Goal: Task Accomplishment & Management: Manage account settings

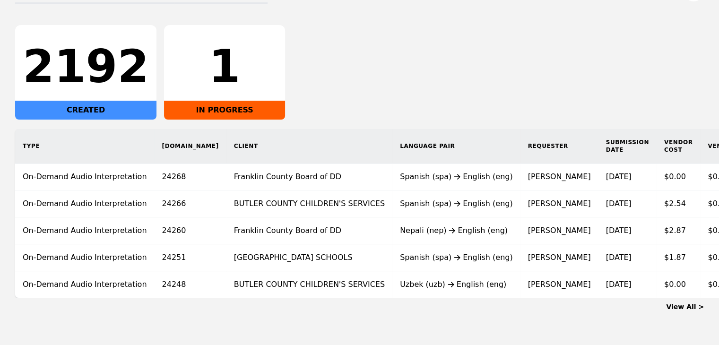
click at [691, 310] on link "View All >" at bounding box center [685, 307] width 38 height 8
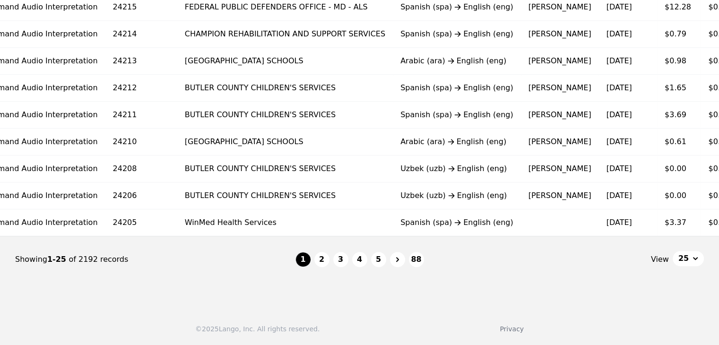
scroll to position [0, 126]
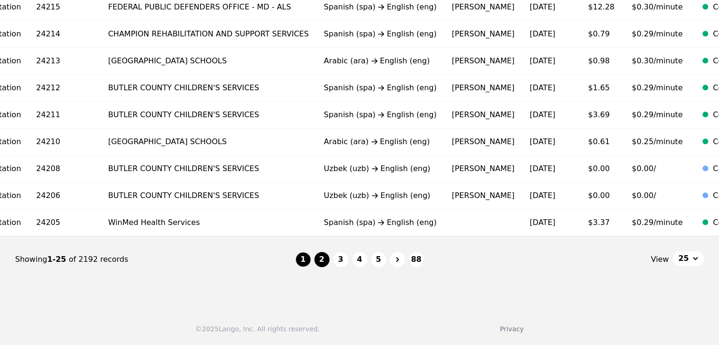
click at [324, 261] on button "2" at bounding box center [321, 259] width 15 height 15
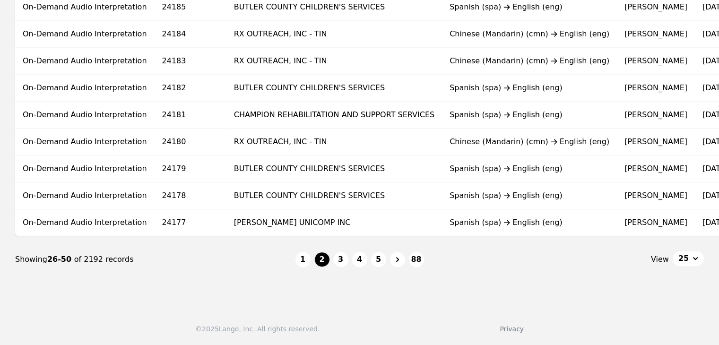
scroll to position [633, 0]
click at [335, 259] on button "3" at bounding box center [340, 259] width 15 height 15
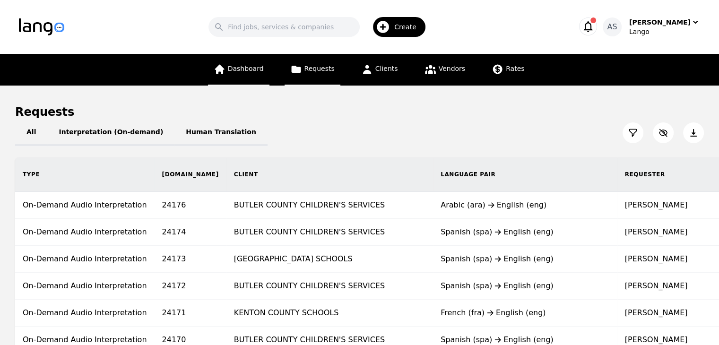
click at [256, 59] on link "Dashboard" at bounding box center [238, 70] width 61 height 32
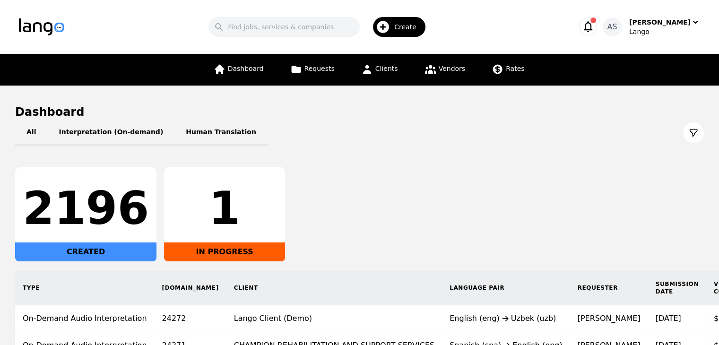
click at [673, 37] on div "Search Create AS [PERSON_NAME]" at bounding box center [359, 26] width 681 height 27
click at [665, 28] on div "Lango" at bounding box center [664, 31] width 71 height 9
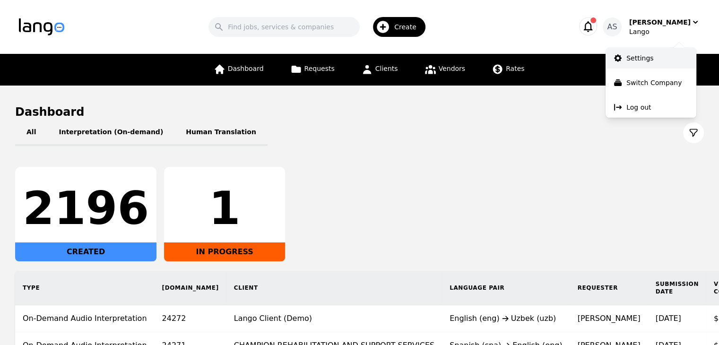
click at [646, 62] on p "Settings" at bounding box center [639, 57] width 27 height 9
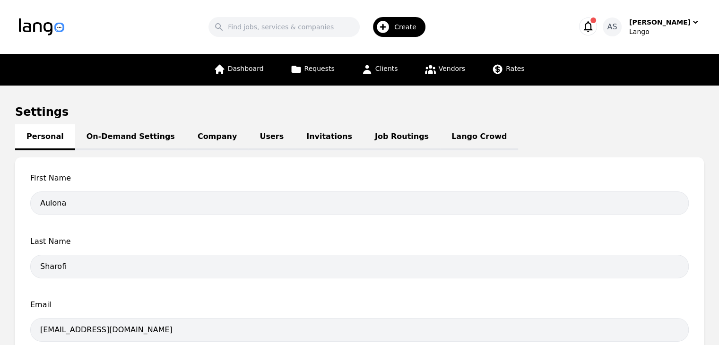
click at [363, 140] on link "Job Routings" at bounding box center [401, 137] width 77 height 26
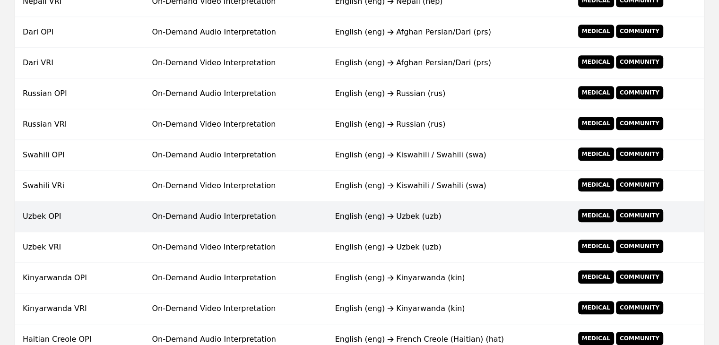
click at [267, 208] on td "On-Demand Audio Interpretation" at bounding box center [235, 216] width 183 height 31
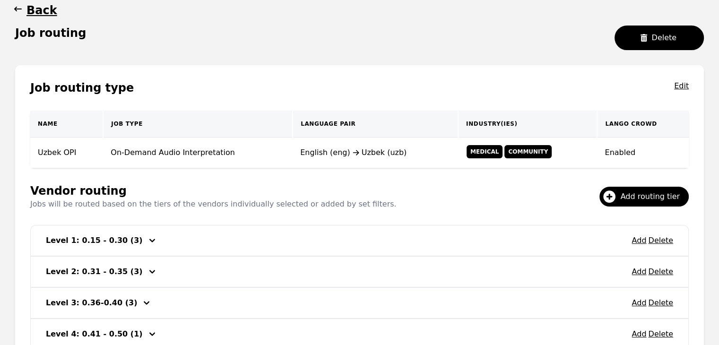
scroll to position [182, 0]
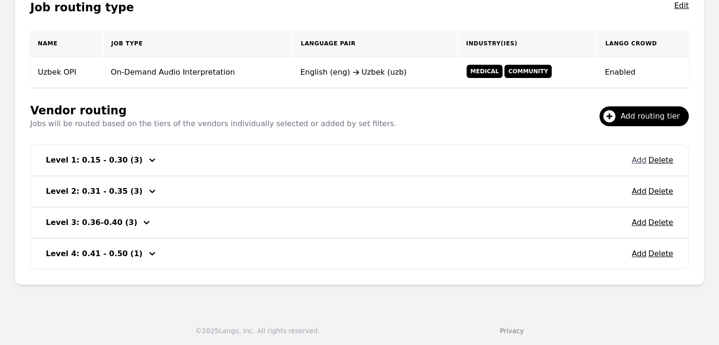
click at [638, 159] on button "Add" at bounding box center [638, 160] width 15 height 11
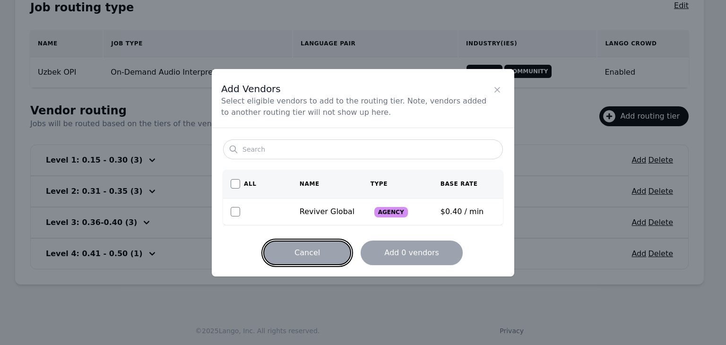
click at [312, 242] on button "Cancel" at bounding box center [307, 253] width 88 height 25
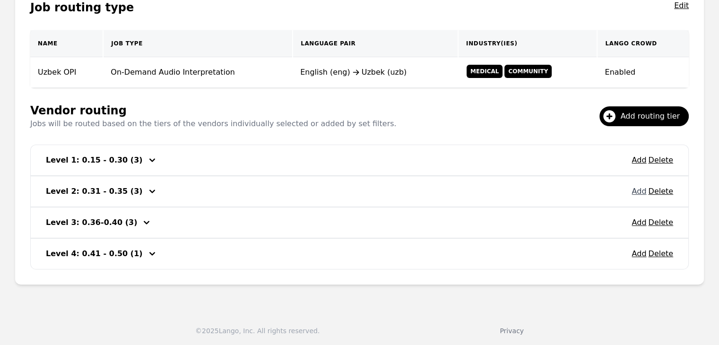
click at [641, 191] on button "Add" at bounding box center [638, 191] width 15 height 11
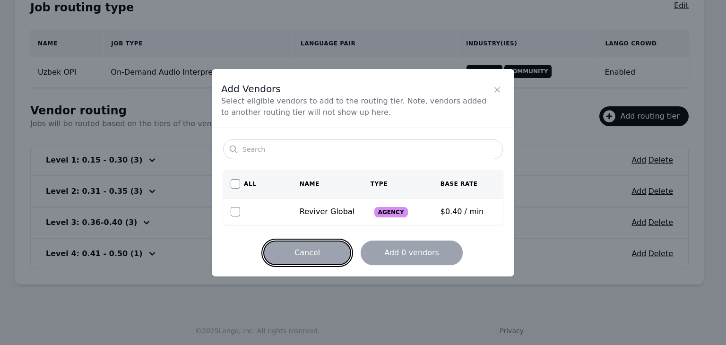
click at [331, 242] on button "Cancel" at bounding box center [307, 253] width 88 height 25
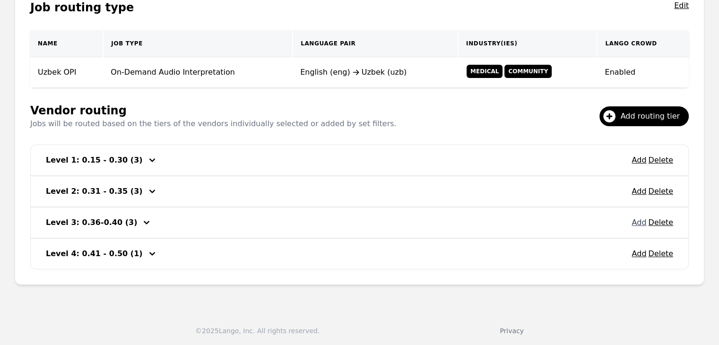
click at [638, 223] on button "Add" at bounding box center [638, 222] width 15 height 11
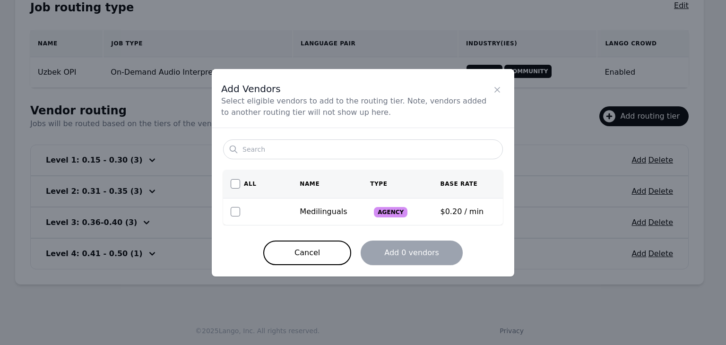
click at [243, 210] on div at bounding box center [258, 211] width 54 height 9
click at [240, 212] on input "checkbox" at bounding box center [235, 211] width 9 height 9
checkbox input "true"
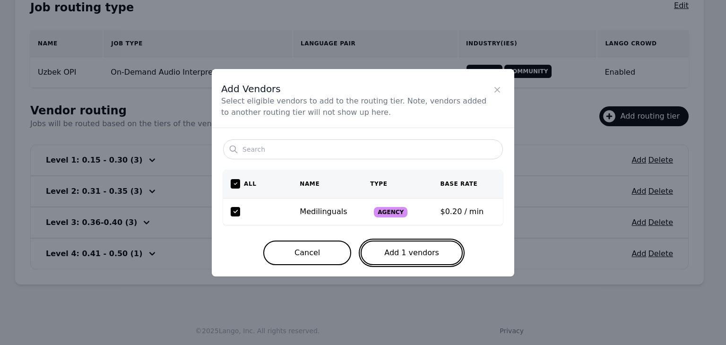
click at [417, 251] on button "Add 1 vendors" at bounding box center [412, 253] width 102 height 25
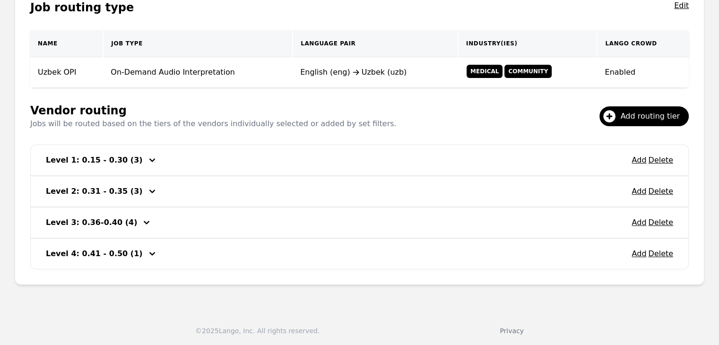
click at [638, 226] on div "Add Delete" at bounding box center [652, 222] width 42 height 15
click at [635, 251] on button "Add" at bounding box center [638, 253] width 15 height 11
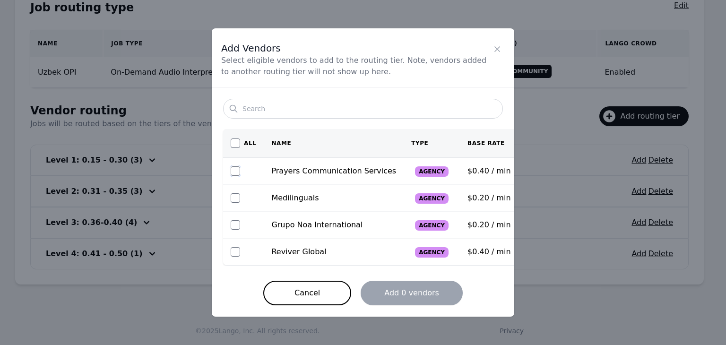
click at [236, 173] on input "checkbox" at bounding box center [235, 170] width 9 height 9
checkbox input "true"
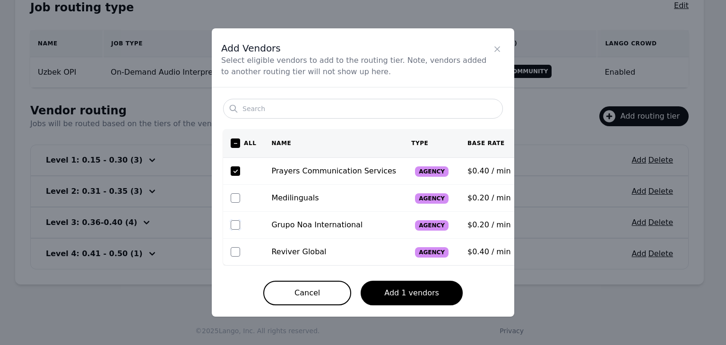
click at [233, 224] on input "checkbox" at bounding box center [235, 224] width 9 height 9
checkbox input "true"
click at [236, 252] on input "checkbox" at bounding box center [235, 251] width 9 height 9
checkbox input "true"
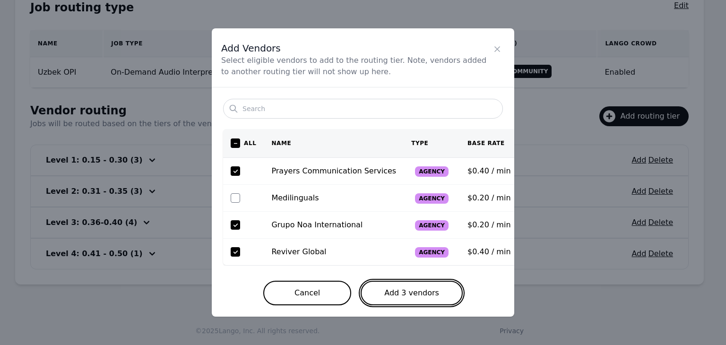
click at [430, 295] on button "Add 3 vendors" at bounding box center [412, 293] width 102 height 25
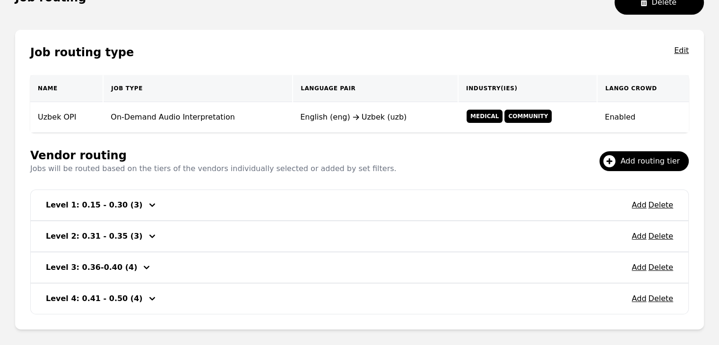
scroll to position [0, 0]
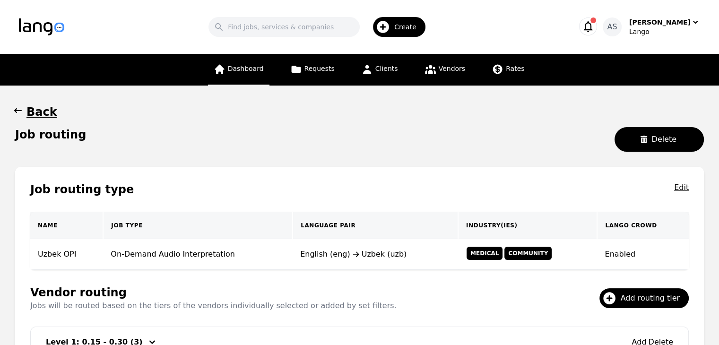
click at [266, 73] on link "Dashboard" at bounding box center [238, 70] width 61 height 32
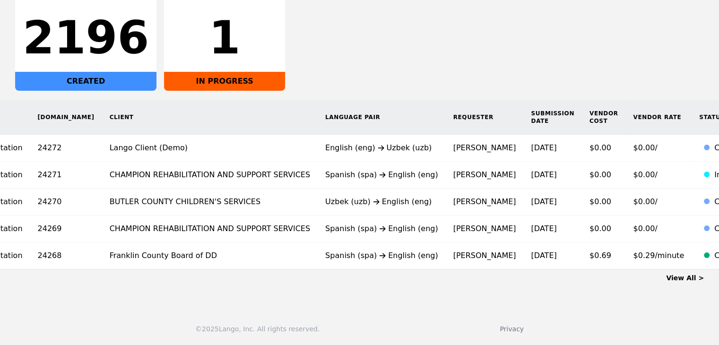
scroll to position [0, 126]
click at [690, 275] on link "View All >" at bounding box center [685, 278] width 38 height 8
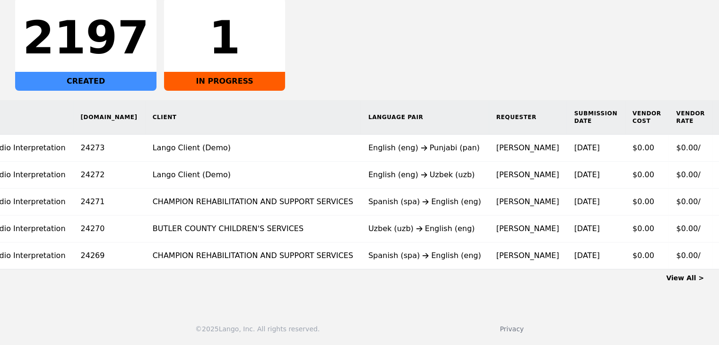
scroll to position [0, 107]
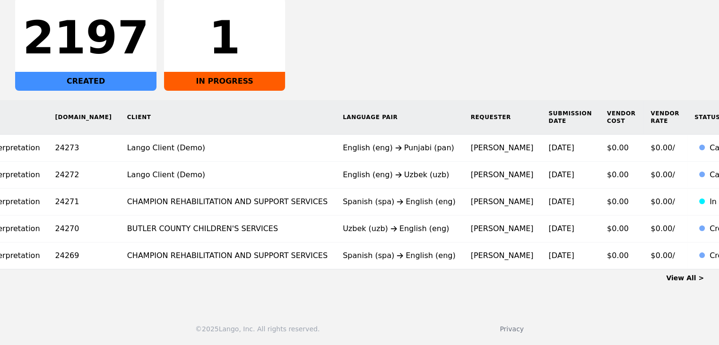
click at [548, 198] on time "[DATE]" at bounding box center [561, 201] width 26 height 9
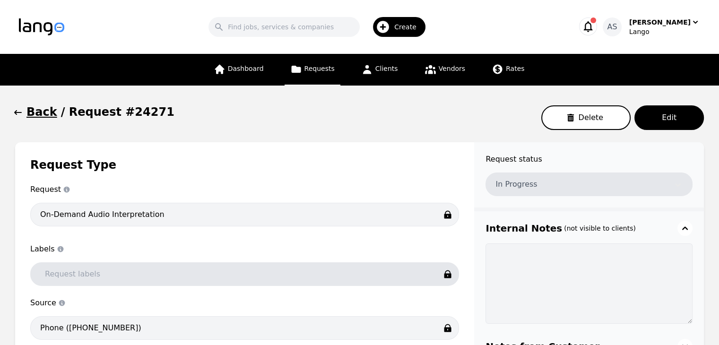
click at [18, 112] on icon "button" at bounding box center [17, 112] width 9 height 9
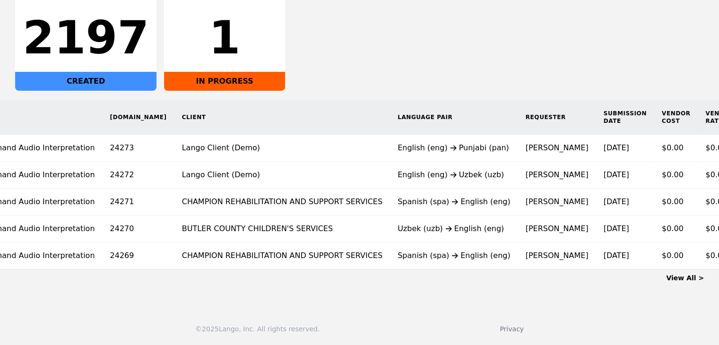
scroll to position [0, 69]
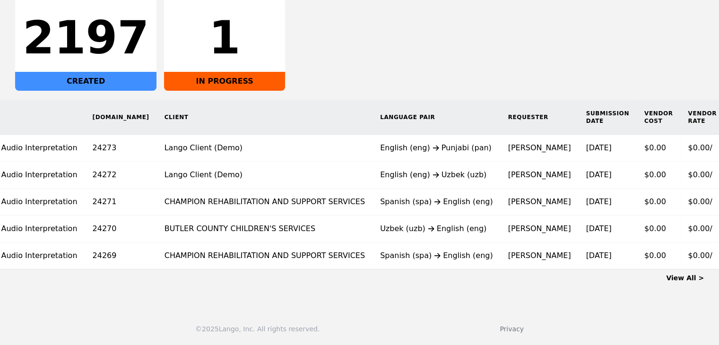
click at [690, 277] on link "View All >" at bounding box center [685, 278] width 38 height 8
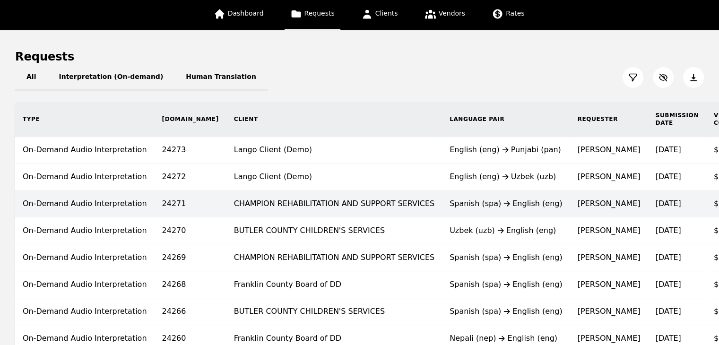
scroll to position [142, 0]
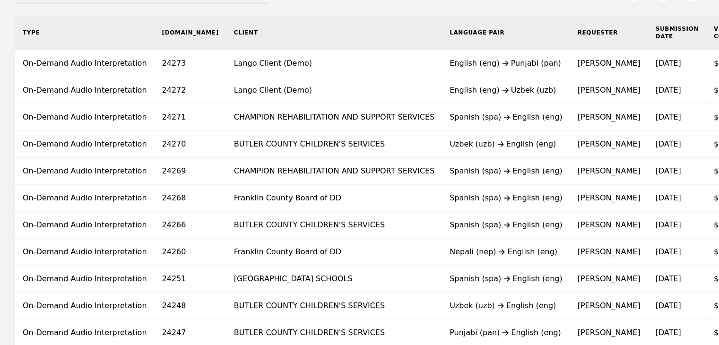
click at [336, 199] on td "Franklin County Board of DD" at bounding box center [333, 198] width 215 height 27
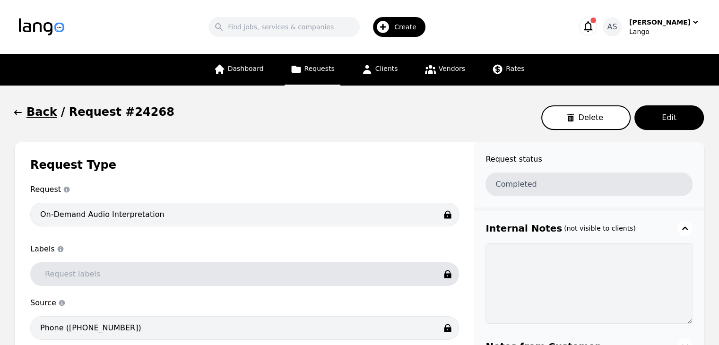
click at [15, 106] on span "button" at bounding box center [17, 111] width 9 height 15
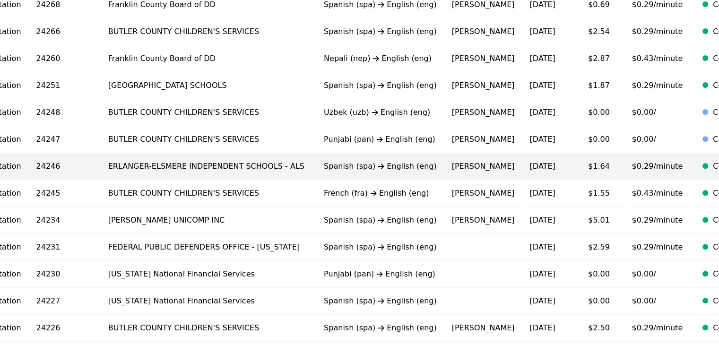
scroll to position [349, 0]
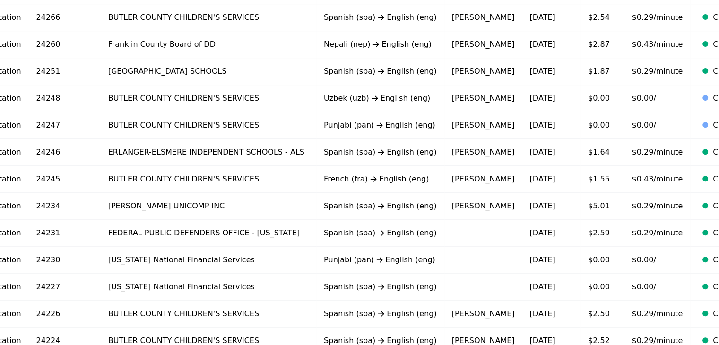
drag, startPoint x: 379, startPoint y: 181, endPoint x: 342, endPoint y: 181, distance: 36.9
click at [342, 181] on div "French (fra) English (eng)" at bounding box center [380, 178] width 113 height 11
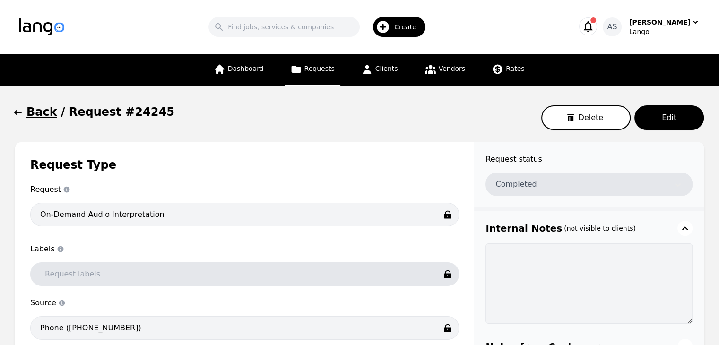
click at [15, 109] on icon "button" at bounding box center [17, 112] width 9 height 9
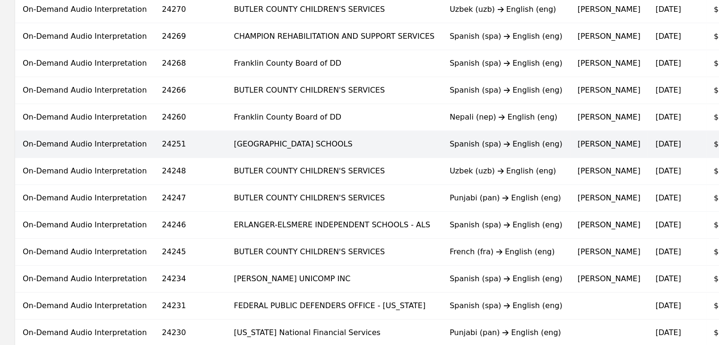
scroll to position [378, 0]
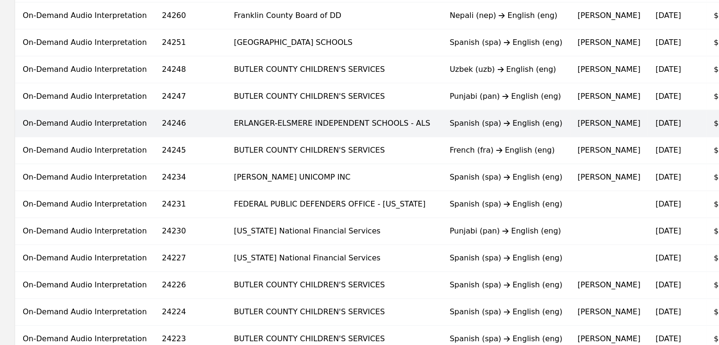
click at [449, 127] on div "Spanish (spa) English (eng)" at bounding box center [505, 123] width 113 height 11
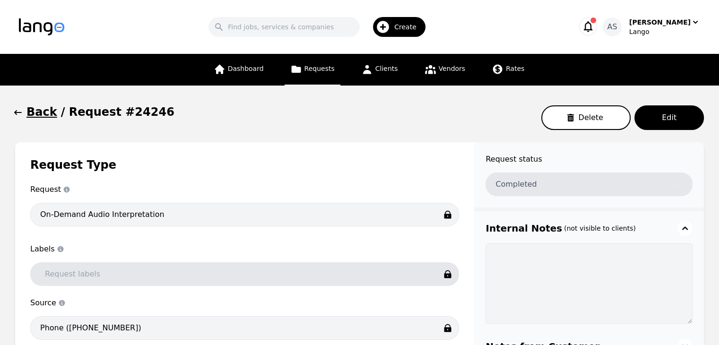
click at [17, 112] on icon "button" at bounding box center [17, 112] width 9 height 9
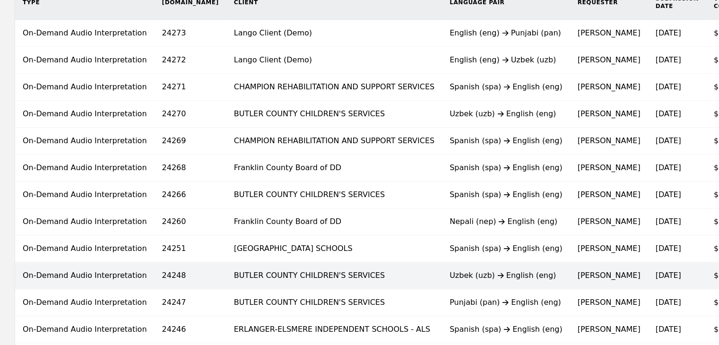
scroll to position [189, 0]
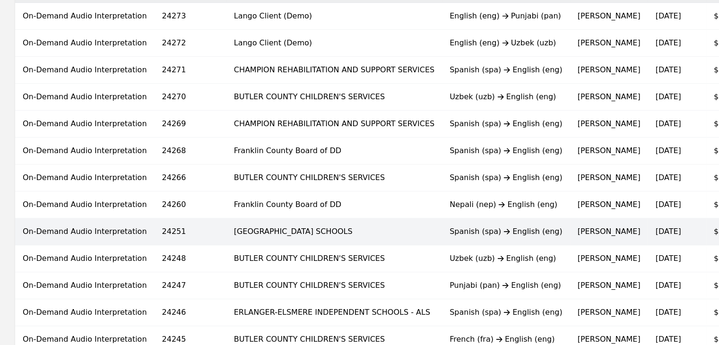
click at [449, 233] on div "Spanish (spa) English (eng)" at bounding box center [505, 231] width 113 height 11
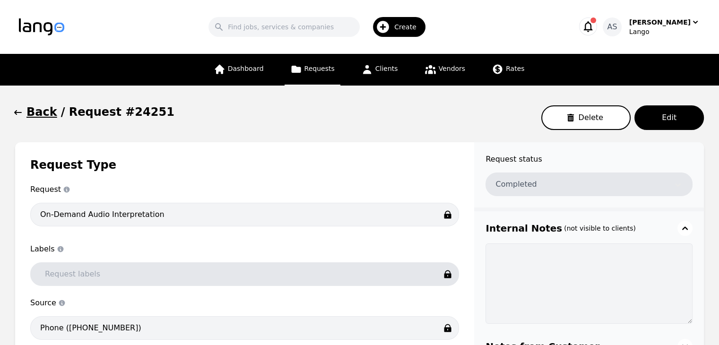
click at [17, 111] on icon "button" at bounding box center [17, 112] width 9 height 9
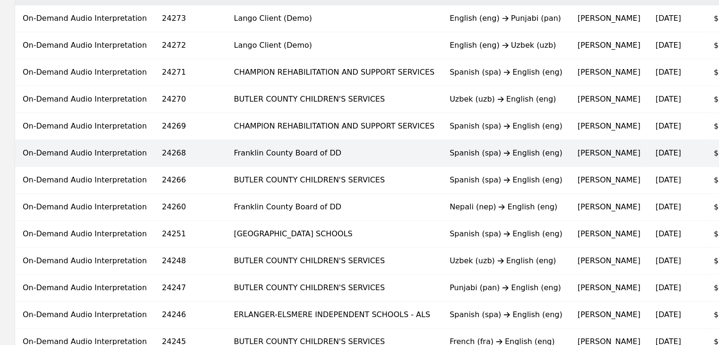
scroll to position [331, 0]
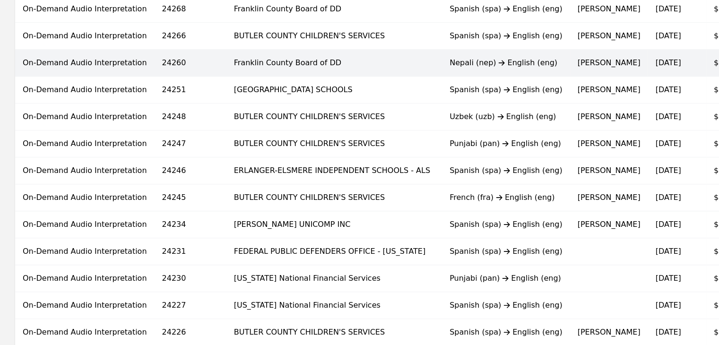
click at [449, 63] on div "Nepali (nep) English (eng)" at bounding box center [505, 62] width 113 height 11
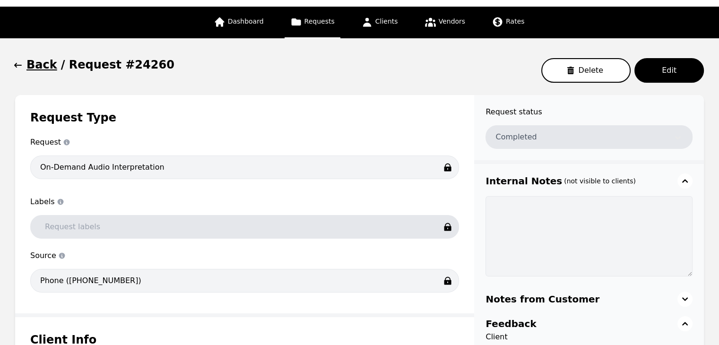
scroll to position [47, 0]
drag, startPoint x: 19, startPoint y: 66, endPoint x: 40, endPoint y: 75, distance: 22.2
click at [28, 69] on button "Back" at bounding box center [36, 64] width 42 height 15
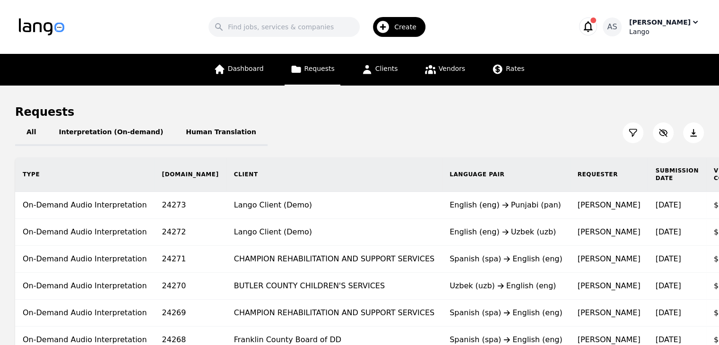
click at [647, 23] on div "[PERSON_NAME]" at bounding box center [659, 21] width 61 height 9
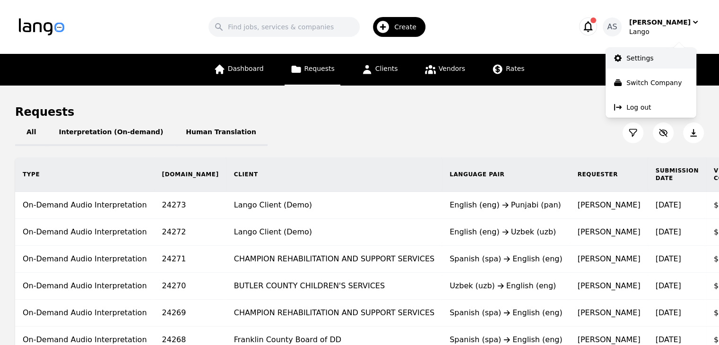
click at [649, 62] on p "Settings" at bounding box center [639, 57] width 27 height 9
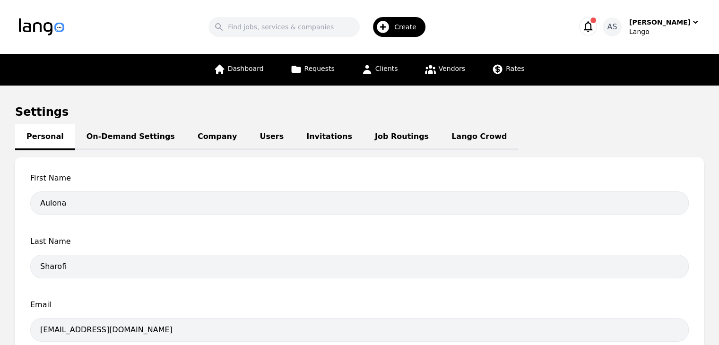
click at [371, 142] on link "Job Routings" at bounding box center [401, 137] width 77 height 26
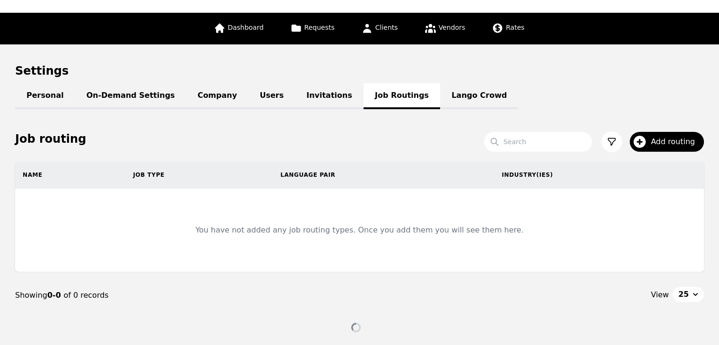
scroll to position [76, 0]
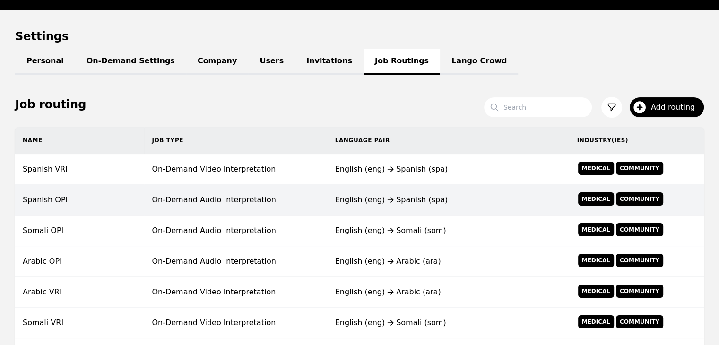
click at [321, 191] on td "On-Demand Audio Interpretation" at bounding box center [235, 200] width 183 height 31
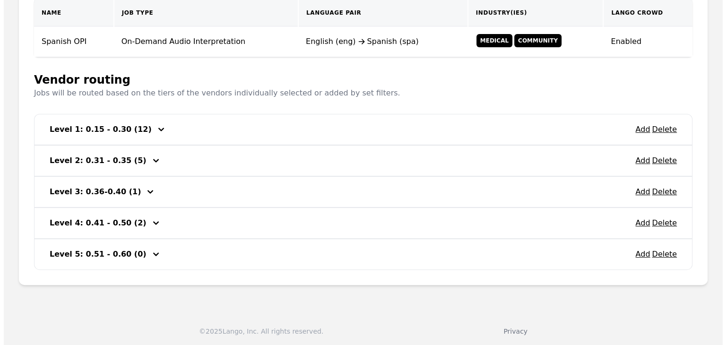
scroll to position [213, 0]
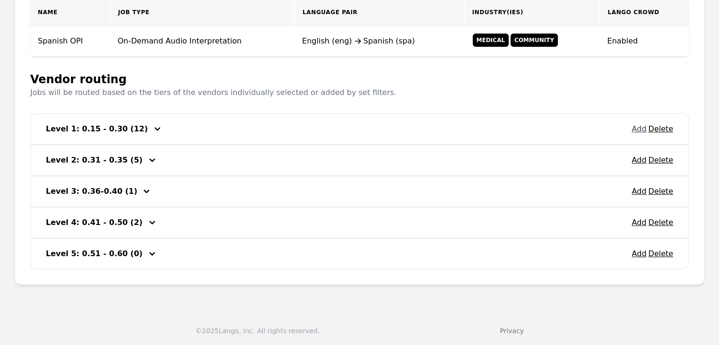
click at [637, 126] on button "Add" at bounding box center [638, 128] width 15 height 11
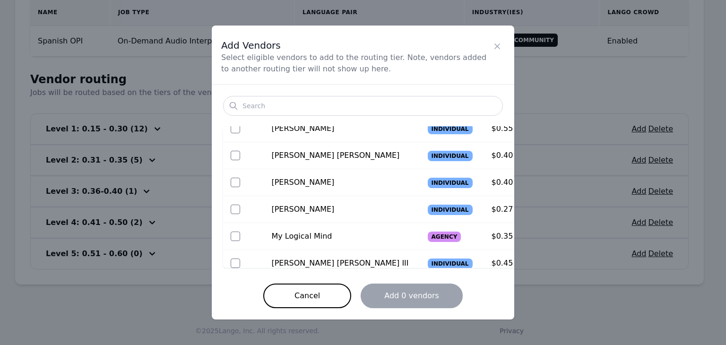
scroll to position [0, 0]
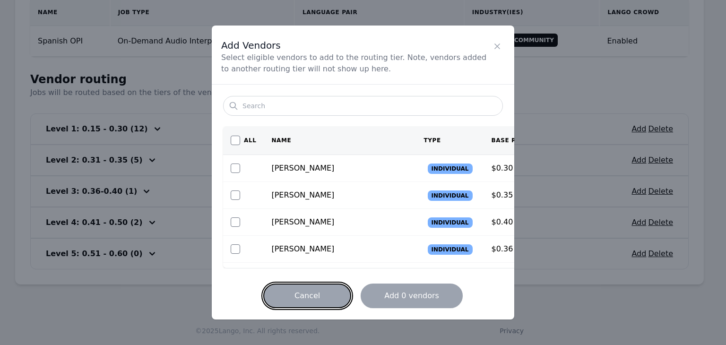
click at [319, 294] on button "Cancel" at bounding box center [307, 296] width 88 height 25
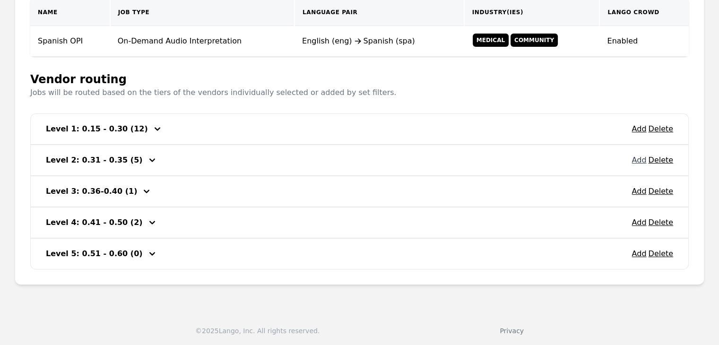
click at [642, 156] on button "Add" at bounding box center [638, 160] width 15 height 11
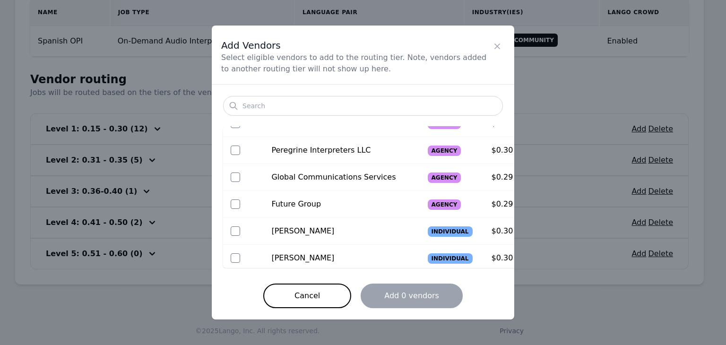
scroll to position [477, 0]
drag, startPoint x: 335, startPoint y: 311, endPoint x: 343, endPoint y: 314, distance: 8.5
click at [338, 313] on div "Search All Name Type Base Rate rafael agurto Individual $0.30 / min Manuel Loza…" at bounding box center [363, 202] width 302 height 235
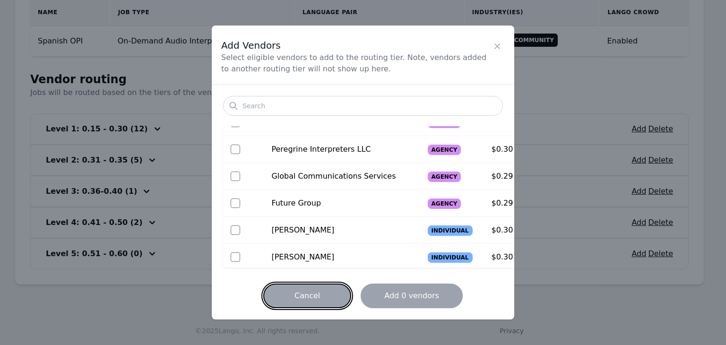
click at [335, 301] on button "Cancel" at bounding box center [307, 296] width 88 height 25
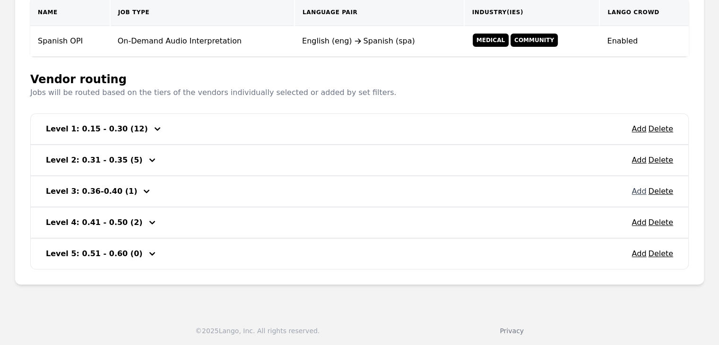
click at [638, 188] on button "Add" at bounding box center [638, 191] width 15 height 11
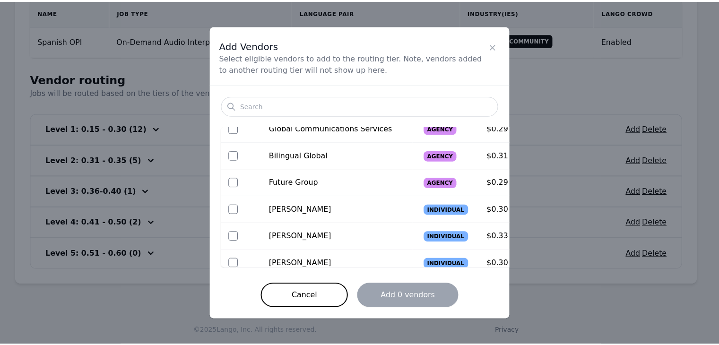
scroll to position [584, 0]
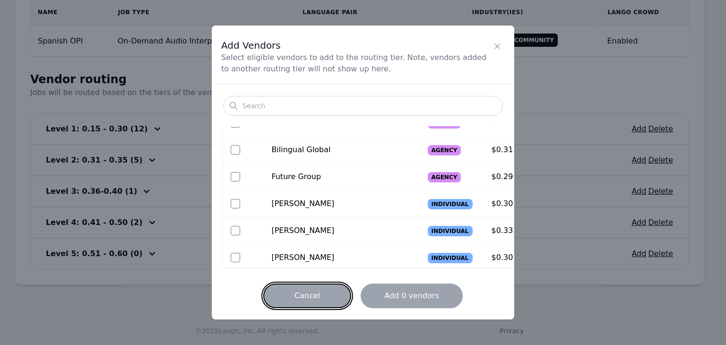
click at [314, 301] on button "Cancel" at bounding box center [307, 296] width 88 height 25
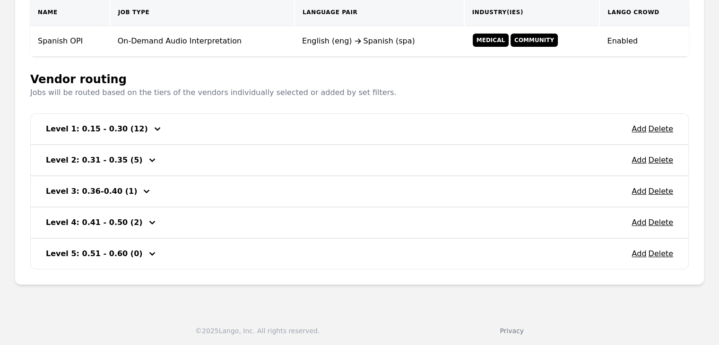
click at [152, 125] on icon "button" at bounding box center [157, 128] width 11 height 11
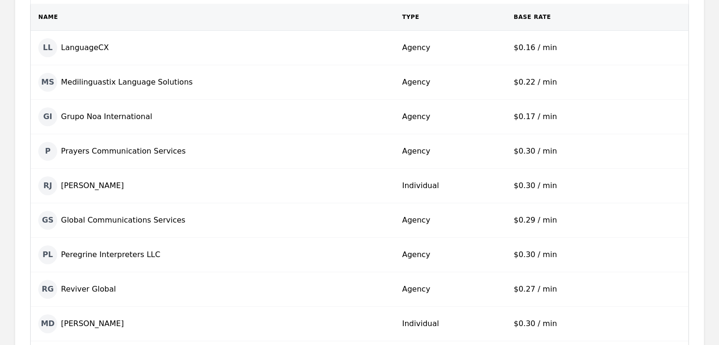
scroll to position [213, 0]
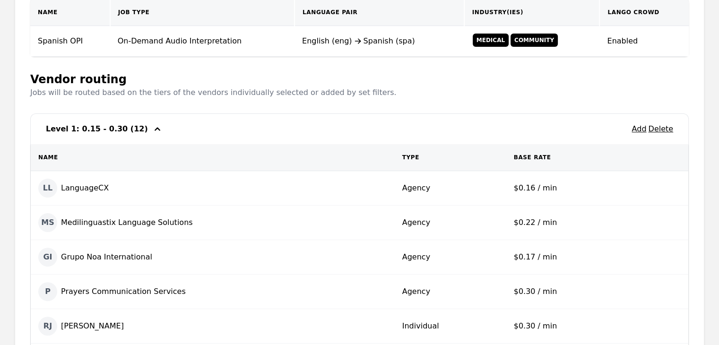
click at [152, 124] on icon "button" at bounding box center [157, 128] width 11 height 11
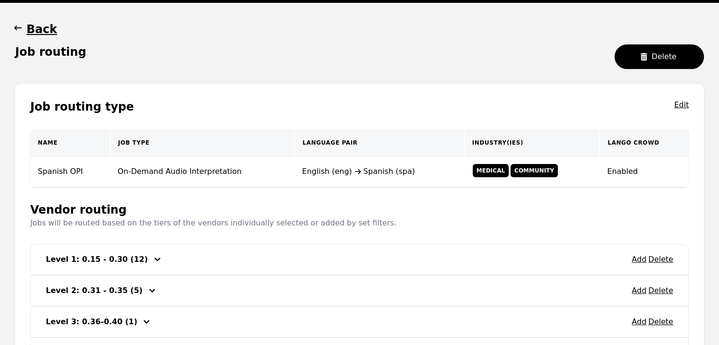
scroll to position [0, 0]
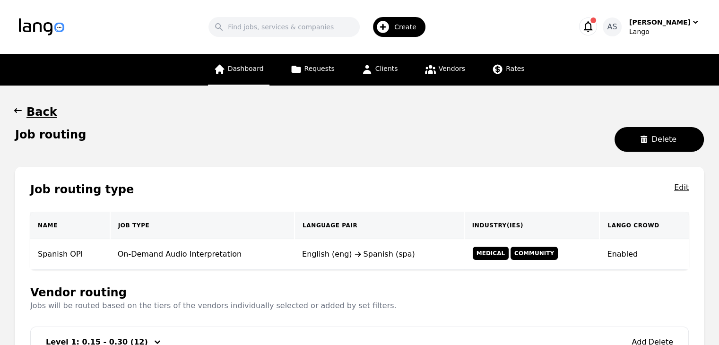
click at [254, 76] on link "Dashboard" at bounding box center [238, 70] width 61 height 32
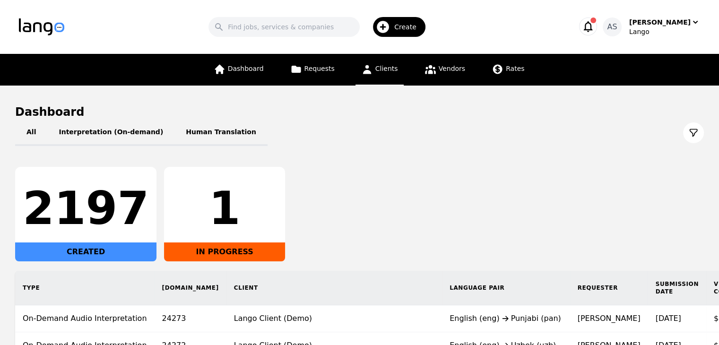
click at [370, 69] on icon at bounding box center [367, 69] width 12 height 12
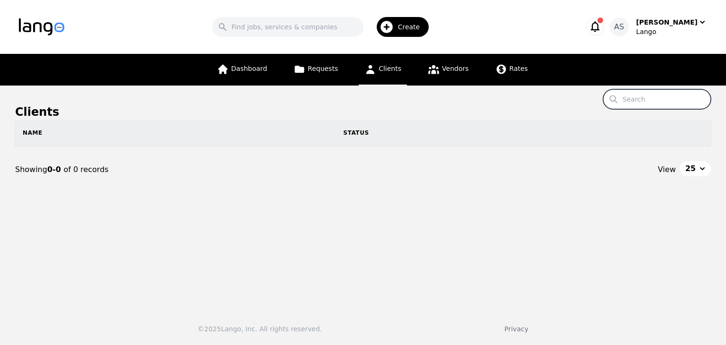
click at [649, 103] on input "Search" at bounding box center [657, 99] width 108 height 20
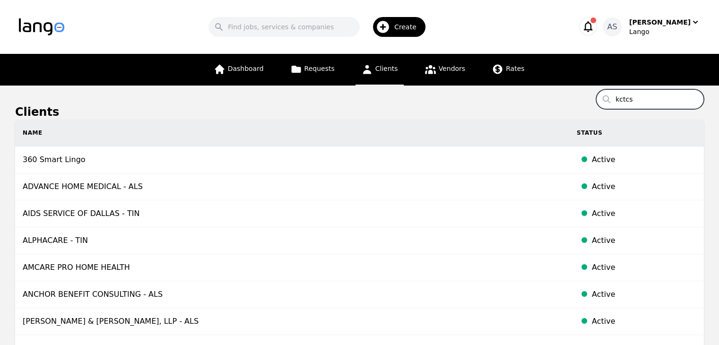
type input "kctcs"
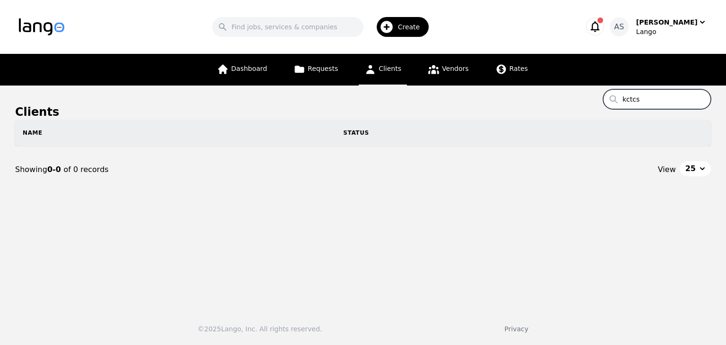
click at [649, 101] on input "kctcs" at bounding box center [657, 99] width 108 height 20
click at [702, 98] on input "kctcs" at bounding box center [657, 99] width 108 height 20
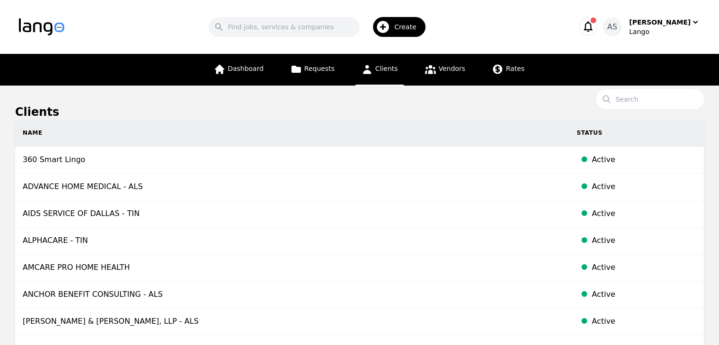
click at [370, 72] on icon at bounding box center [366, 69] width 9 height 9
click at [637, 99] on input "Search" at bounding box center [650, 99] width 108 height 20
type input "kennebec"
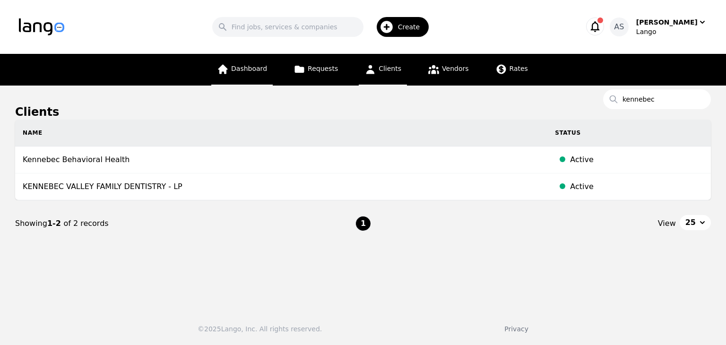
click at [250, 59] on link "Dashboard" at bounding box center [241, 70] width 61 height 32
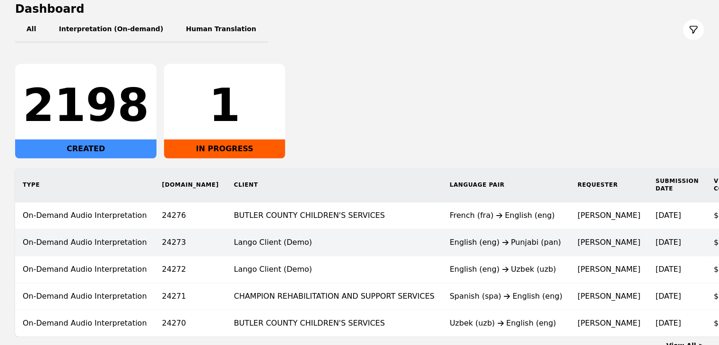
scroll to position [177, 0]
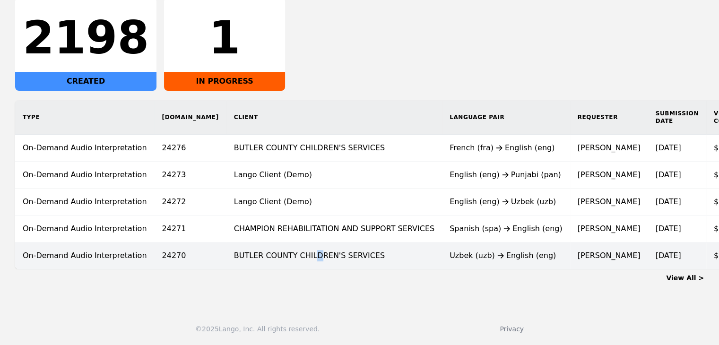
click at [258, 243] on td "BUTLER COUNTY CHILDREN'S SERVICES" at bounding box center [333, 255] width 215 height 27
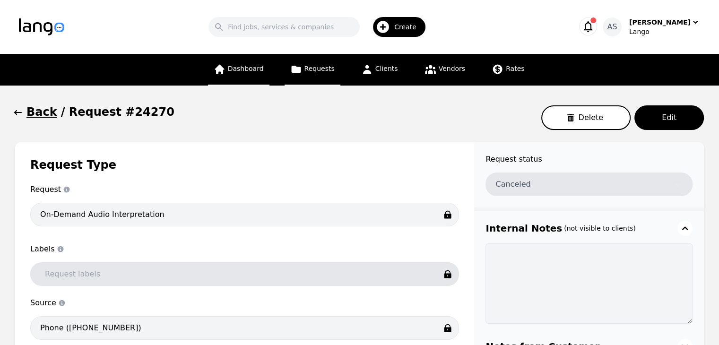
click at [243, 69] on span "Dashboard" at bounding box center [246, 69] width 36 height 8
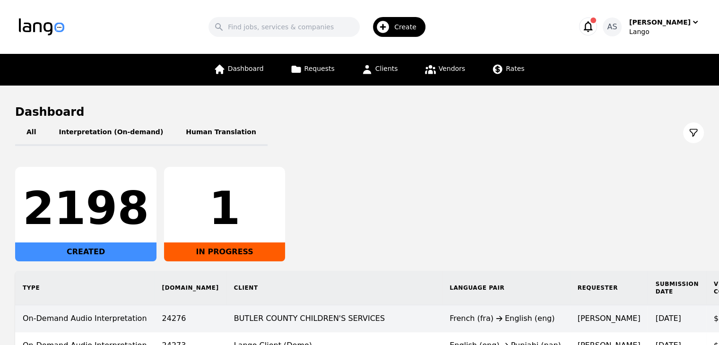
click at [442, 310] on td "French (fra) English (eng)" at bounding box center [506, 318] width 128 height 27
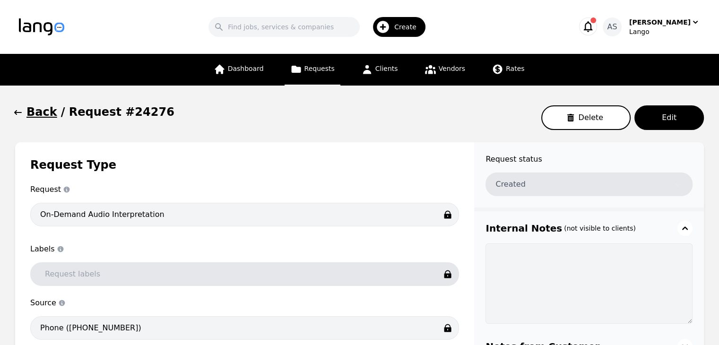
click at [17, 112] on icon "button" at bounding box center [17, 112] width 9 height 9
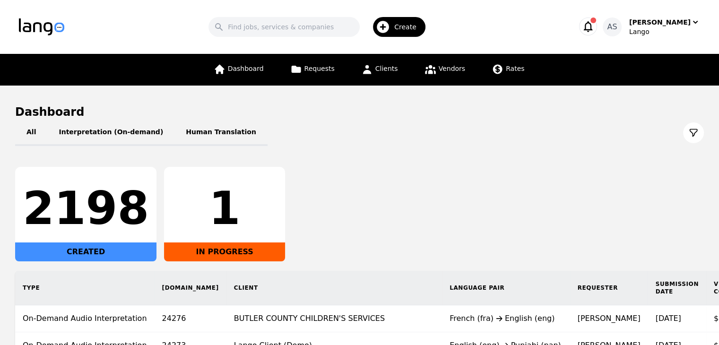
click at [410, 69] on div "Dashboard Requests Clients Vendors Rates" at bounding box center [369, 70] width 322 height 32
click at [389, 67] on span "Clients" at bounding box center [386, 69] width 23 height 8
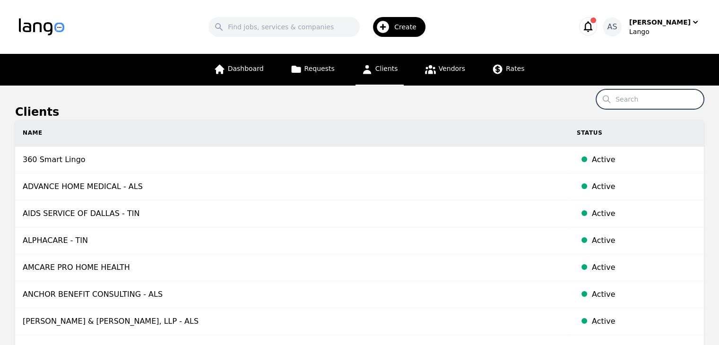
click at [642, 100] on input "Search" at bounding box center [650, 99] width 108 height 20
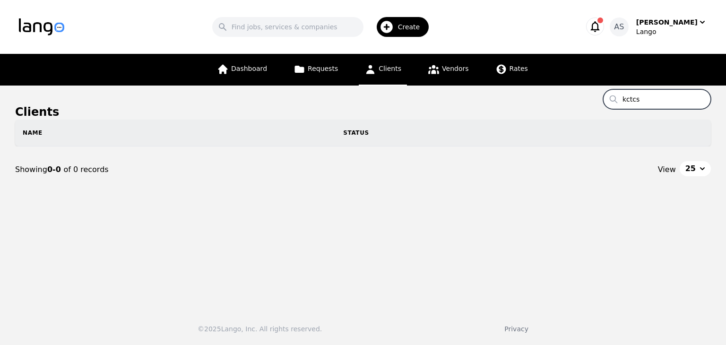
click at [657, 103] on input "kctcs" at bounding box center [657, 99] width 108 height 20
click at [658, 102] on input "kctcs" at bounding box center [657, 99] width 108 height 20
click at [658, 101] on input "kctcs" at bounding box center [657, 99] width 108 height 20
drag, startPoint x: 658, startPoint y: 101, endPoint x: 608, endPoint y: 97, distance: 50.3
click at [608, 97] on main "Clients Search kctcs Name Status Showing 0-0 of 0 records View 25" at bounding box center [363, 194] width 726 height 216
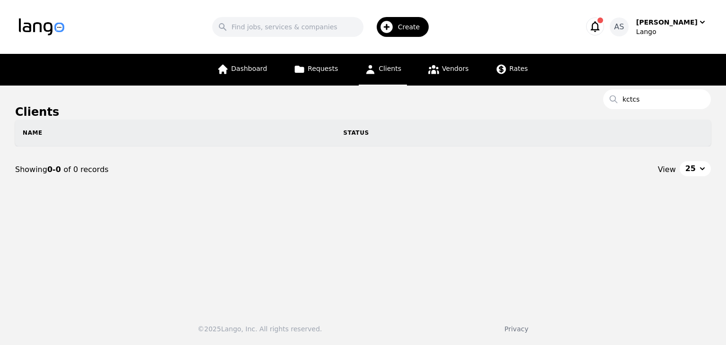
click at [379, 69] on span "Clients" at bounding box center [390, 69] width 23 height 8
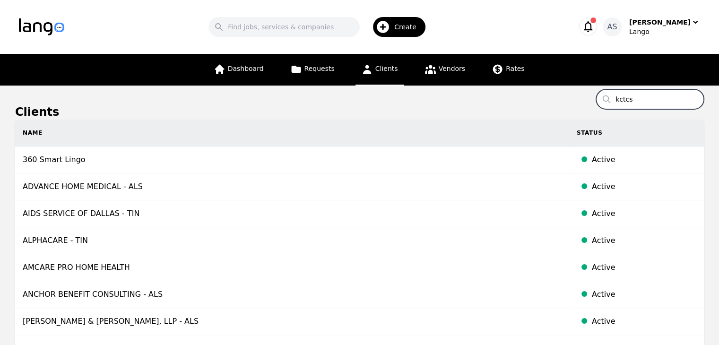
click at [658, 104] on input "kctcs" at bounding box center [650, 99] width 108 height 20
click at [653, 99] on input "kctcs" at bounding box center [650, 99] width 108 height 20
click at [640, 103] on input "kc" at bounding box center [650, 99] width 108 height 20
type input "k"
type input "bluegrass"
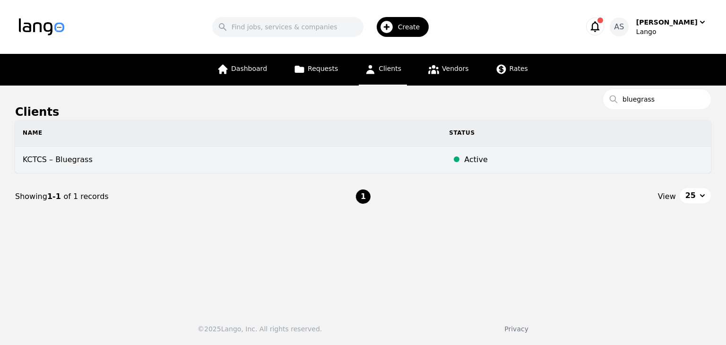
click at [165, 159] on td "KCTCS – Bluegrass" at bounding box center [228, 160] width 426 height 27
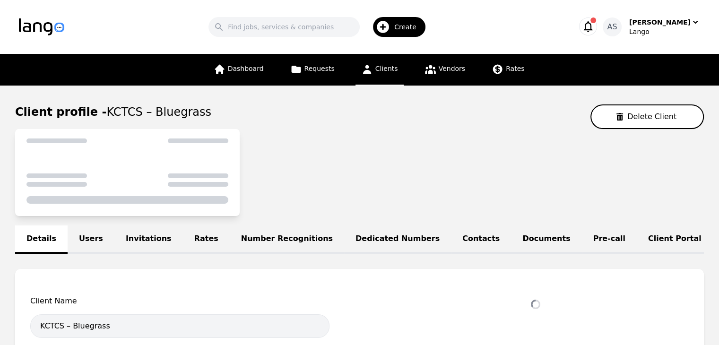
select select "active"
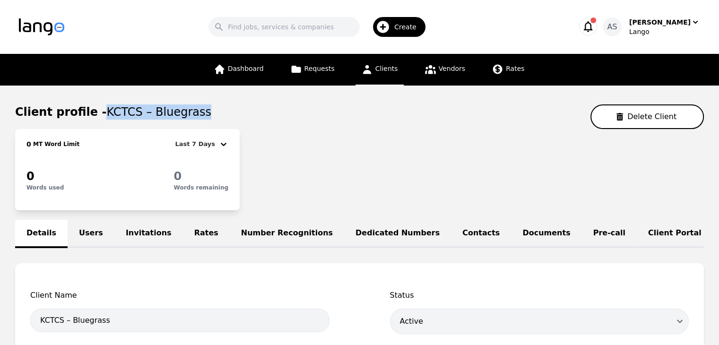
drag, startPoint x: 95, startPoint y: 112, endPoint x: 209, endPoint y: 109, distance: 113.9
click at [209, 109] on div "Client profile - KCTCS – Bluegrass Delete Client" at bounding box center [359, 116] width 689 height 25
copy span "KCTCS – Bluegrass"
click at [270, 205] on div "0 MT Word Limit Last 7 Days 0 Words used 0 Words remaining" at bounding box center [359, 169] width 689 height 81
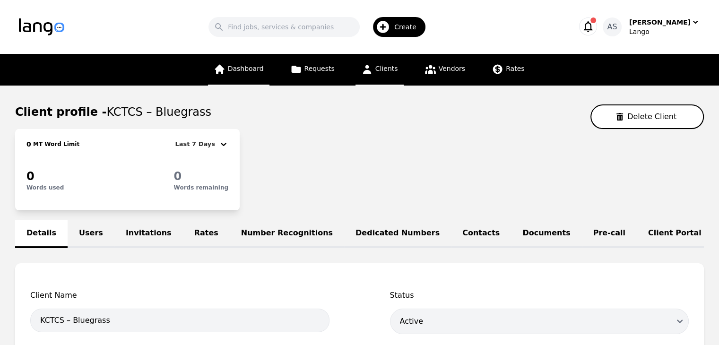
click at [248, 60] on link "Dashboard" at bounding box center [238, 70] width 61 height 32
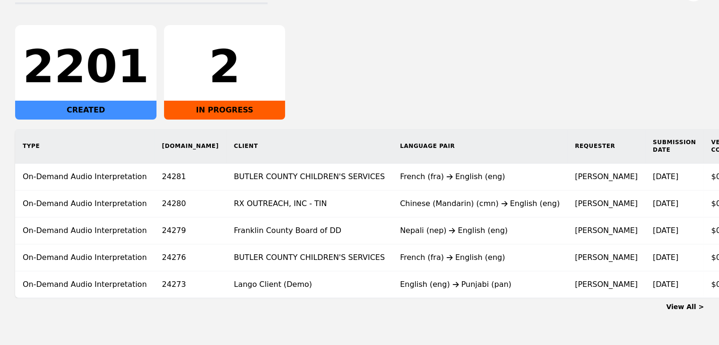
scroll to position [0, 91]
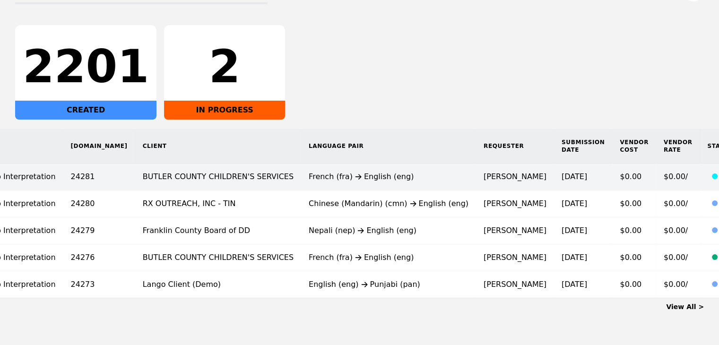
click at [336, 172] on div "French (fra) English (eng)" at bounding box center [389, 176] width 160 height 11
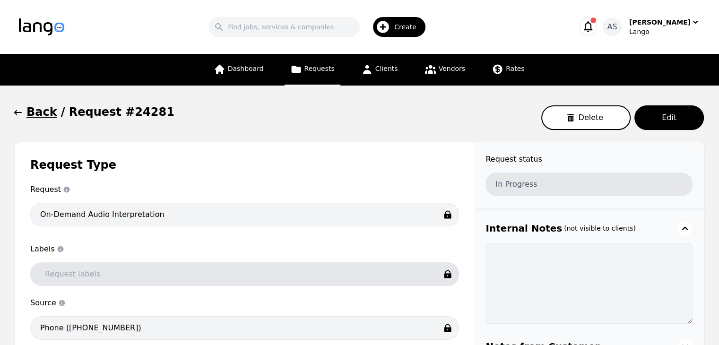
click at [19, 116] on icon "button" at bounding box center [17, 112] width 9 height 9
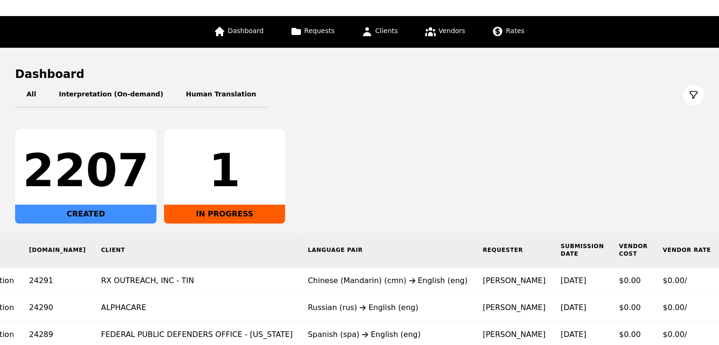
scroll to position [35, 0]
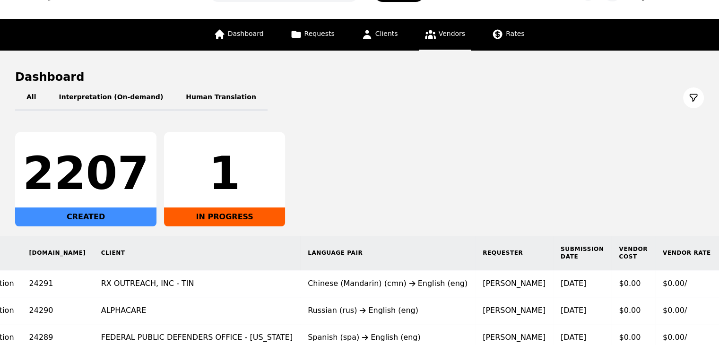
click at [435, 32] on link "Vendors" at bounding box center [445, 35] width 52 height 32
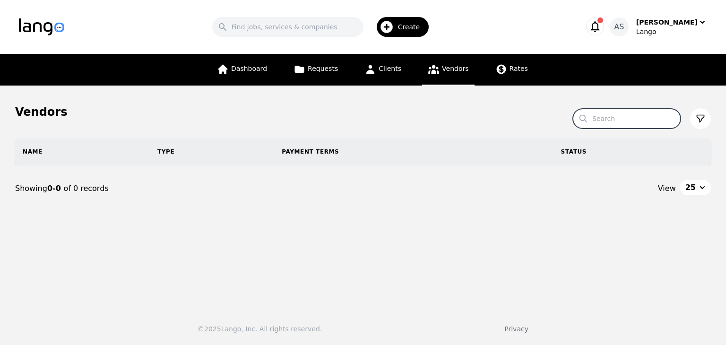
click at [619, 119] on input "Search" at bounding box center [627, 119] width 108 height 20
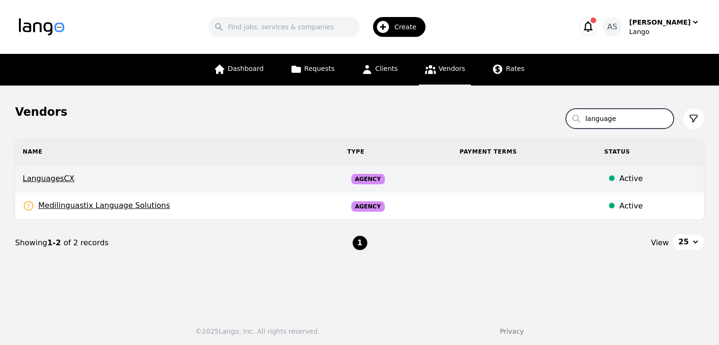
type input "language"
click at [53, 174] on span "LanguagesCX" at bounding box center [178, 178] width 310 height 11
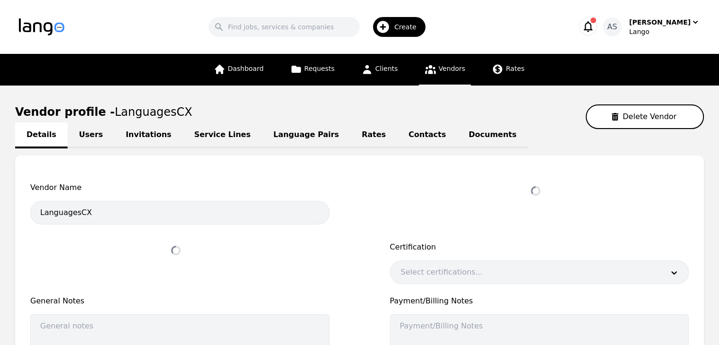
select select "active"
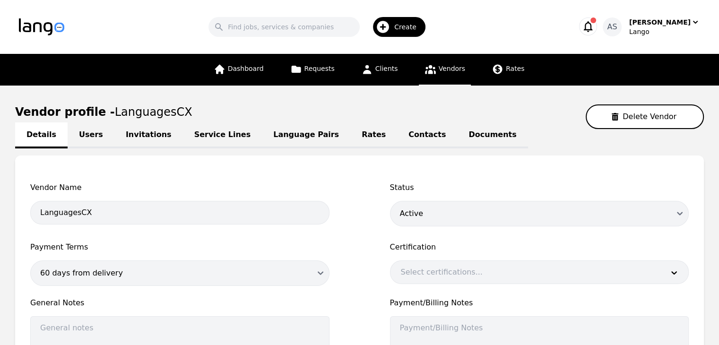
click at [86, 133] on link "Users" at bounding box center [91, 135] width 47 height 26
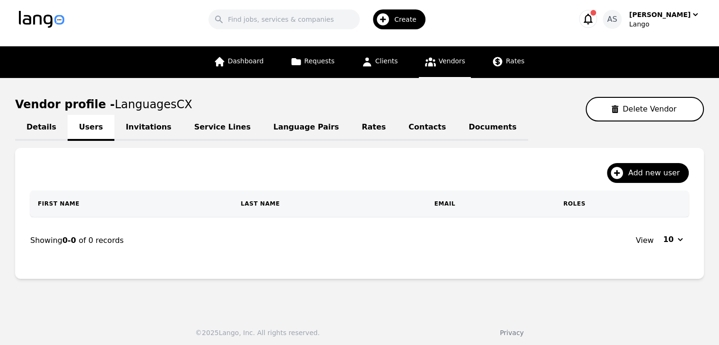
scroll to position [9, 0]
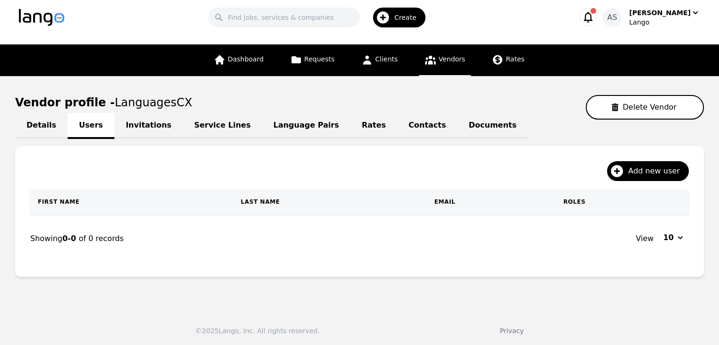
click at [138, 122] on link "Invitations" at bounding box center [148, 126] width 69 height 26
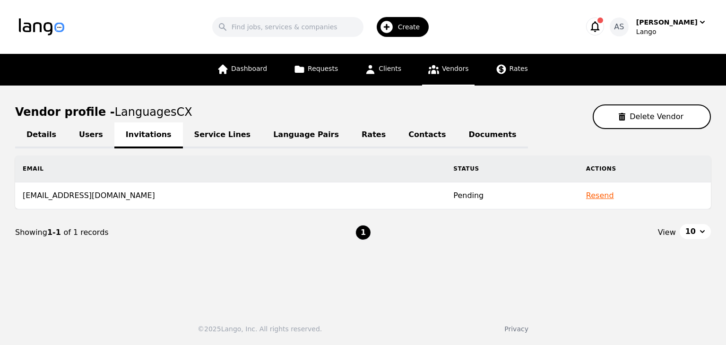
drag, startPoint x: 142, startPoint y: 193, endPoint x: 22, endPoint y: 191, distance: 119.6
click at [22, 191] on td "carolina.manyari@languagescx.com" at bounding box center [230, 195] width 431 height 27
copy td "carolina.manyari@languagescx.com"
click at [267, 70] on span "Dashboard" at bounding box center [249, 69] width 36 height 8
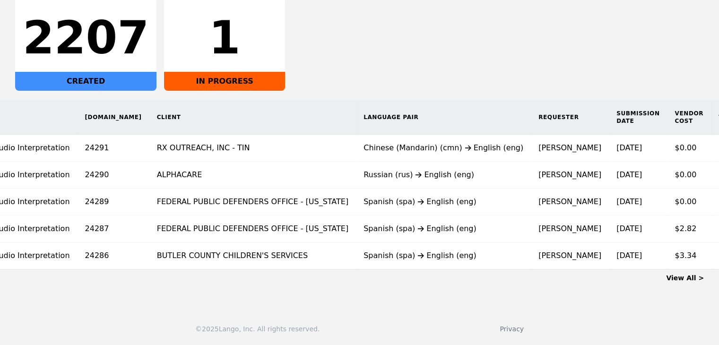
scroll to position [0, 85]
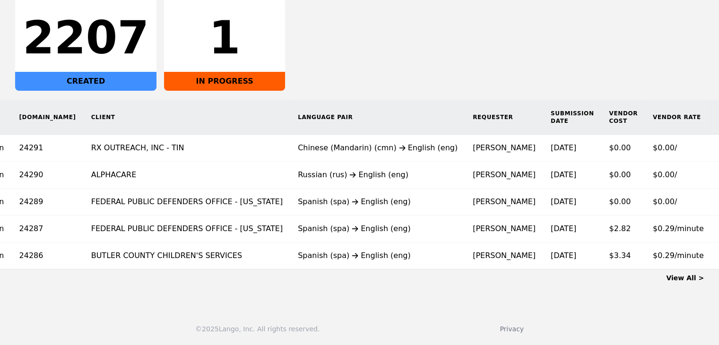
scroll to position [0, 151]
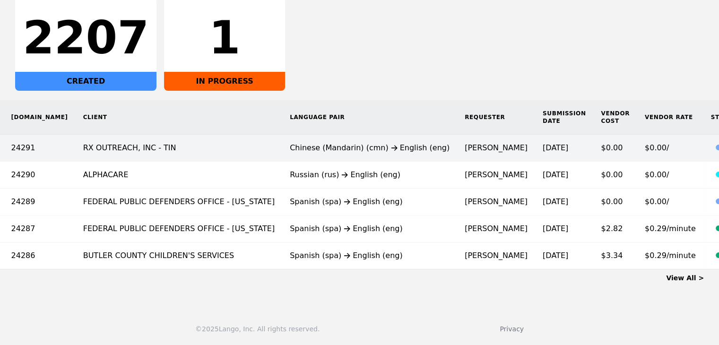
click at [391, 145] on icon at bounding box center [394, 147] width 6 height 5
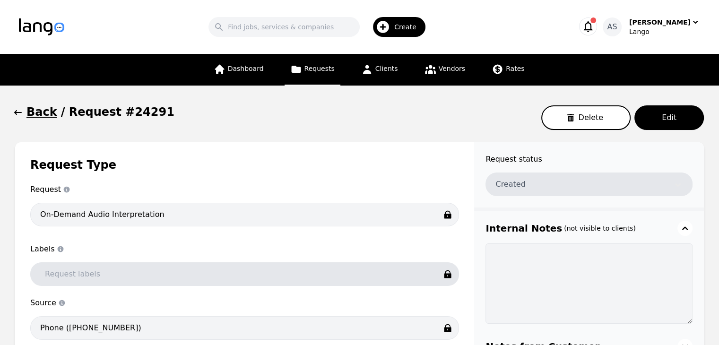
click at [17, 113] on icon "button" at bounding box center [17, 112] width 9 height 9
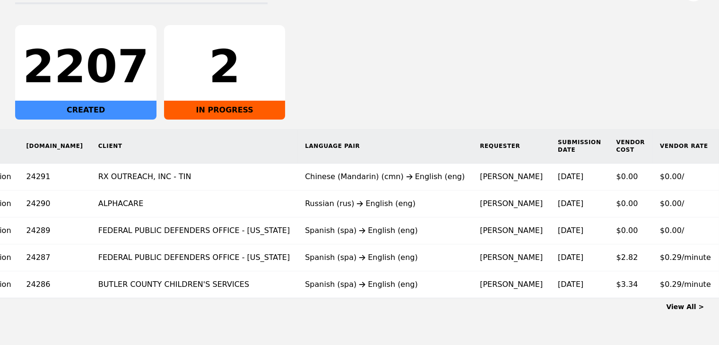
scroll to position [0, 146]
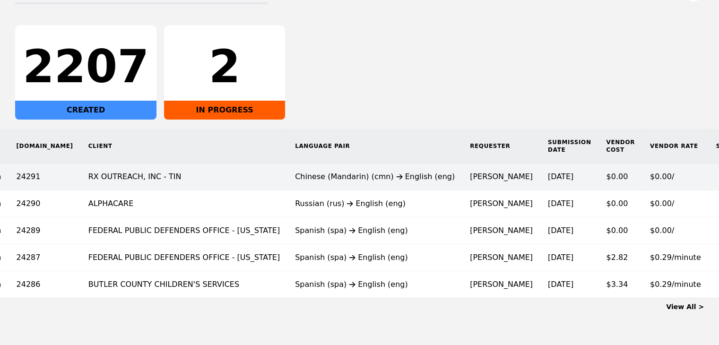
click at [462, 178] on td "[PERSON_NAME]" at bounding box center [501, 177] width 78 height 27
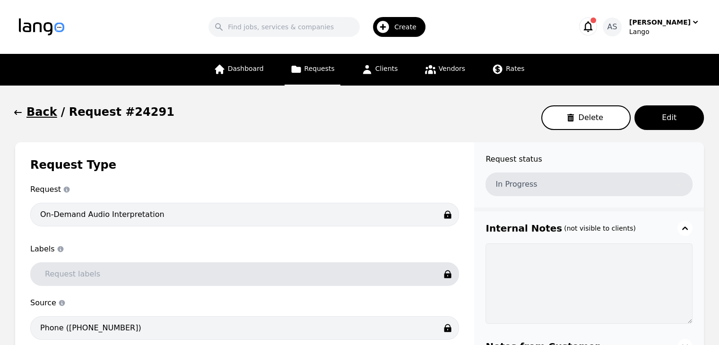
click at [19, 114] on icon "button" at bounding box center [17, 112] width 9 height 9
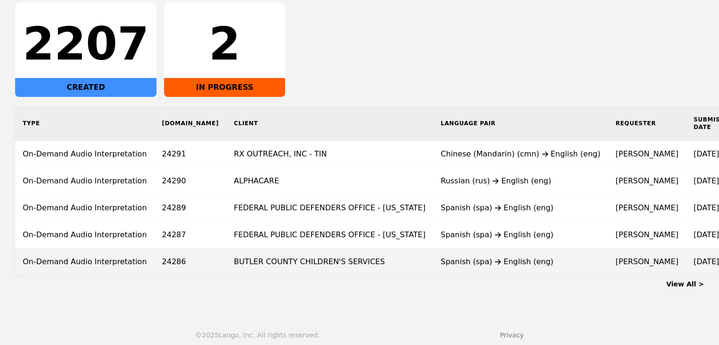
scroll to position [177, 0]
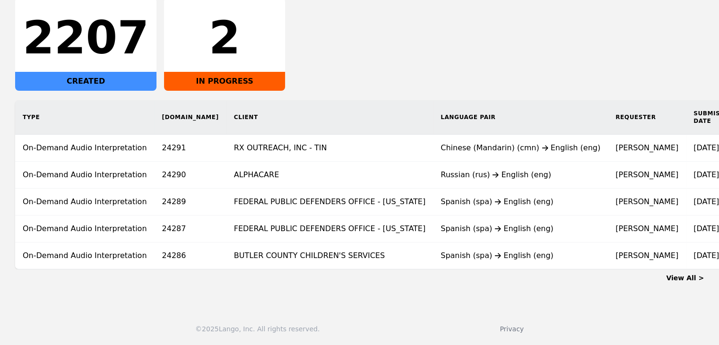
click at [694, 277] on link "View All >" at bounding box center [685, 278] width 38 height 8
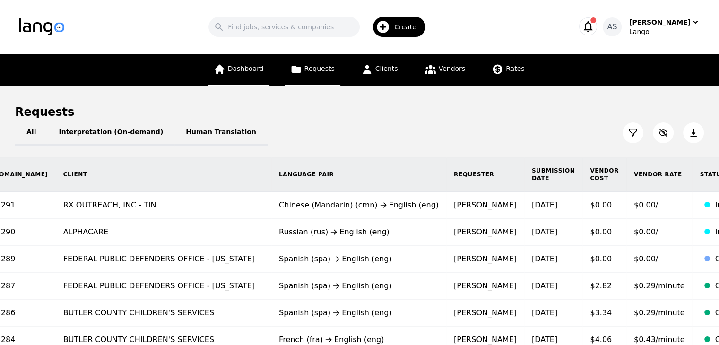
click at [224, 67] on icon at bounding box center [219, 69] width 9 height 9
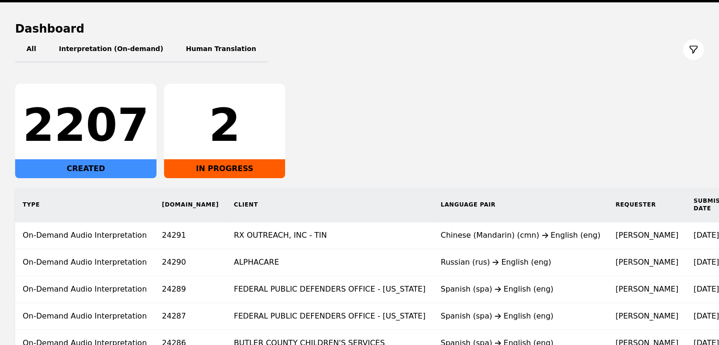
scroll to position [95, 0]
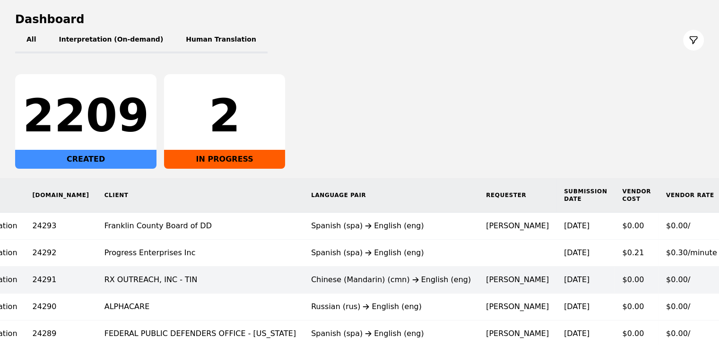
scroll to position [47, 0]
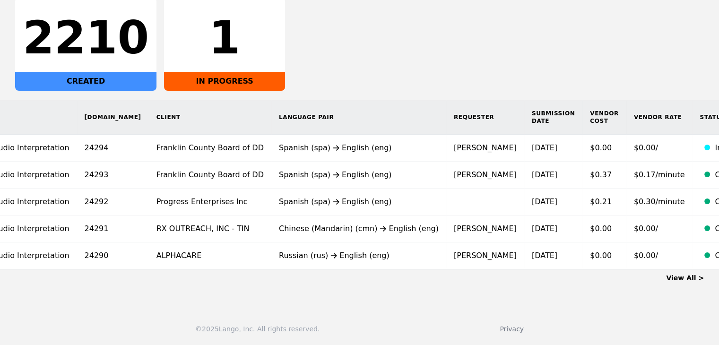
scroll to position [0, 84]
